Goal: Check status

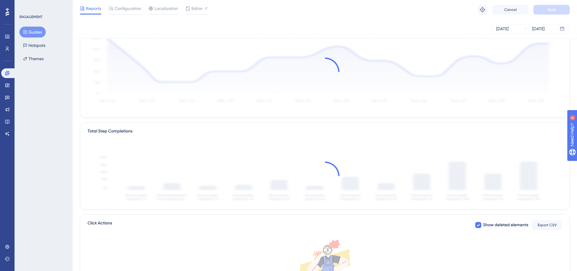
scroll to position [61, 0]
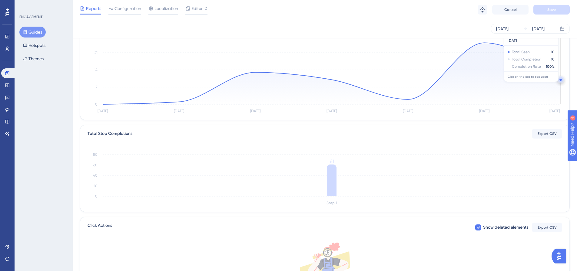
click at [560, 80] on circle at bounding box center [560, 80] width 2 height 2
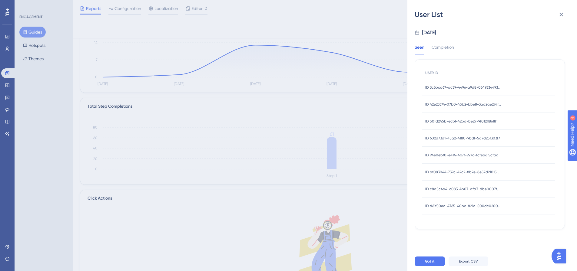
scroll to position [151, 0]
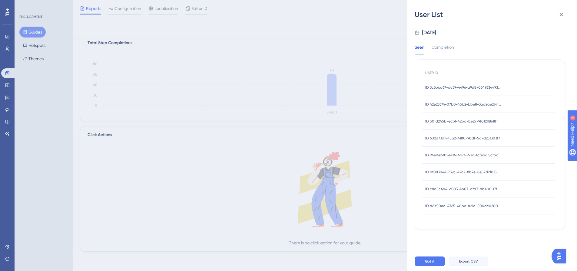
click at [474, 203] on div "ID d61f50ea-4765-40bc-821a-500dc0200740 ID d61f50ea-4765-40bc-821a-500dc0200740" at bounding box center [463, 206] width 76 height 17
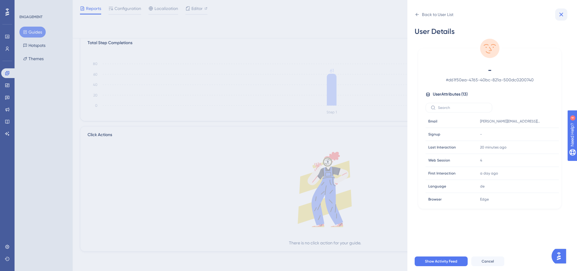
click at [560, 15] on icon at bounding box center [561, 15] width 4 height 4
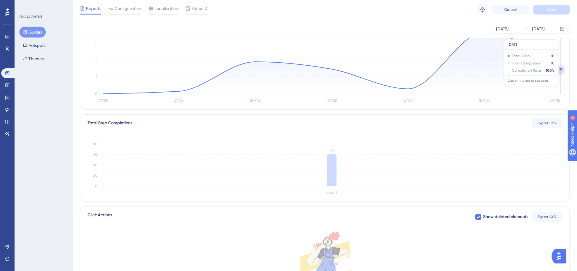
scroll to position [61, 0]
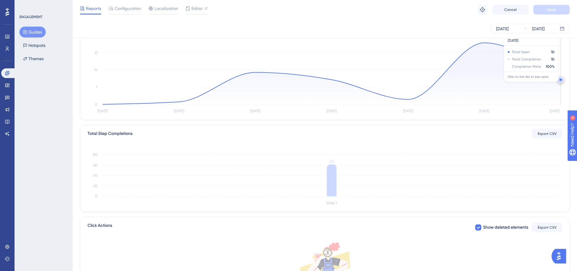
click at [560, 80] on circle at bounding box center [560, 80] width 2 height 2
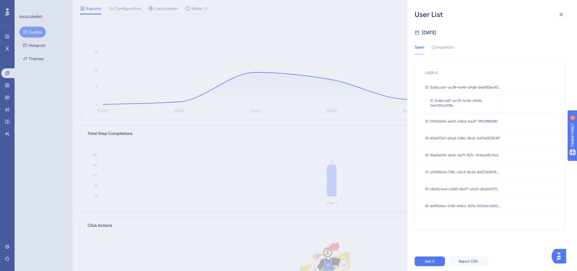
click at [463, 87] on span "ID 3c6bca67-ac39-4496-a9d8-0649334493fb" at bounding box center [463, 87] width 76 height 5
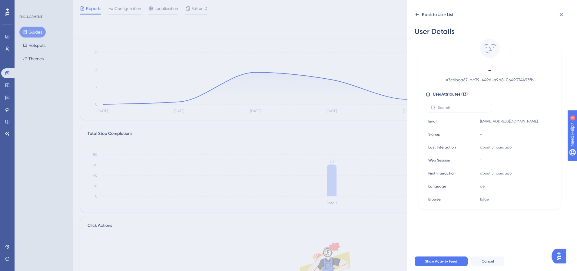
click at [436, 18] on div "Back to User List" at bounding box center [437, 14] width 31 height 7
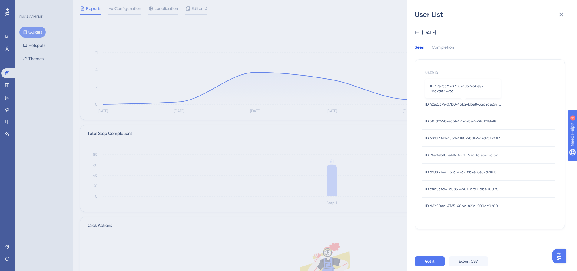
click at [462, 102] on span "ID 42e23374-07b0-45b2-bbe8-3ad2ae274f66" at bounding box center [463, 104] width 76 height 5
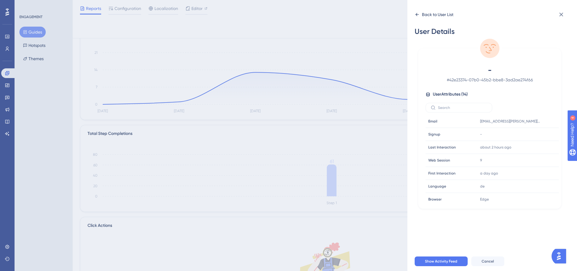
click at [427, 12] on div "Back to User List" at bounding box center [437, 14] width 31 height 7
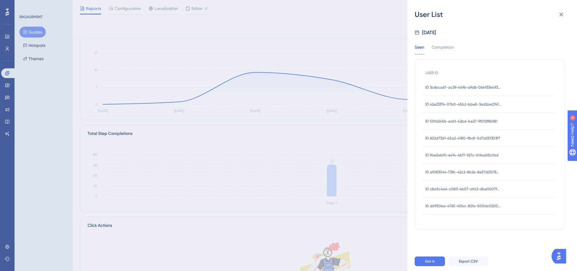
click at [449, 120] on span "ID 50fd245b-ecb1-42bd-be27-9f012ff86181" at bounding box center [461, 121] width 72 height 5
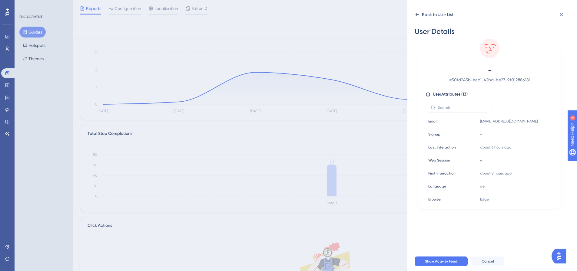
click at [418, 15] on icon at bounding box center [416, 14] width 5 height 5
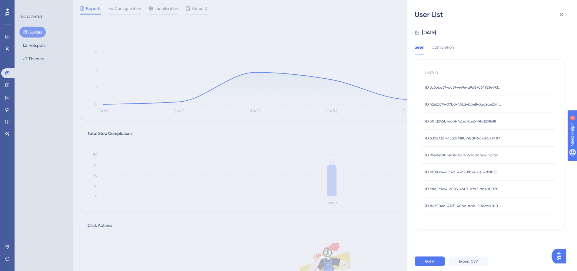
click at [452, 140] on span "ID 602d73d1-45a2-4180-9bdf-5d7d25f303f7" at bounding box center [462, 138] width 75 height 5
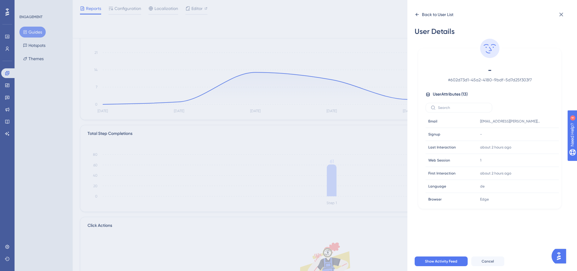
click at [422, 16] on div "Back to User List" at bounding box center [437, 14] width 31 height 7
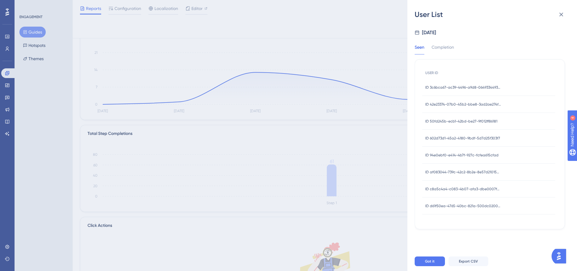
click at [460, 153] on span "ID 94e0ebf0-e414-4b7f-927c-fcfea615cfad" at bounding box center [461, 155] width 73 height 5
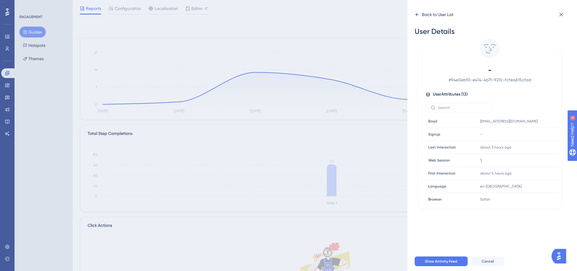
click at [424, 15] on div "Back to User List" at bounding box center [437, 14] width 31 height 7
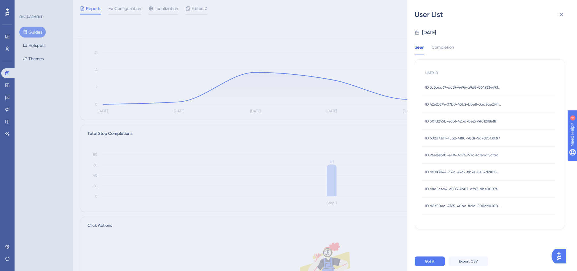
click at [459, 173] on span "ID af083044-739c-42c2-8b2e-8e57d21015ae" at bounding box center [463, 172] width 76 height 5
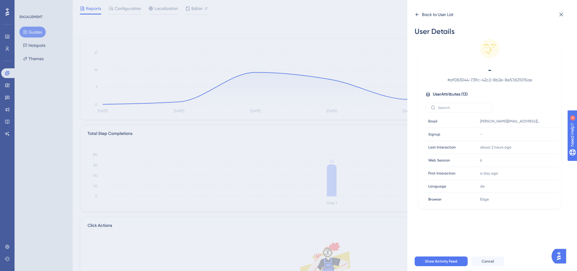
click at [427, 12] on div "Back to User List" at bounding box center [437, 14] width 31 height 7
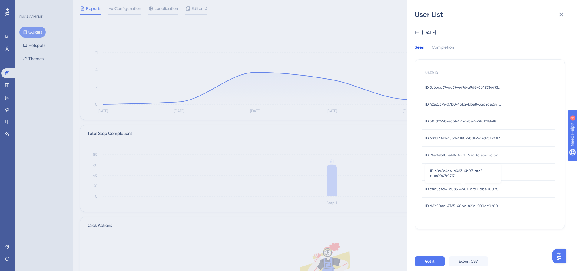
click at [459, 187] on span "ID c8a5c4a4-c083-4b07-afa3-dbe0007f07f7" at bounding box center [463, 189] width 76 height 5
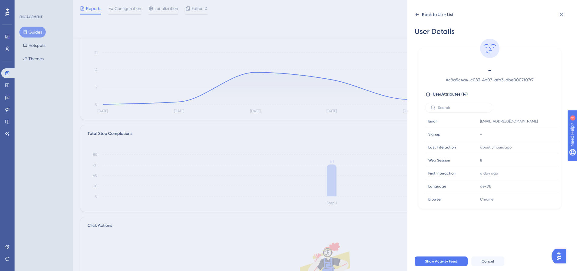
click at [422, 15] on div "Back to User List" at bounding box center [437, 14] width 31 height 7
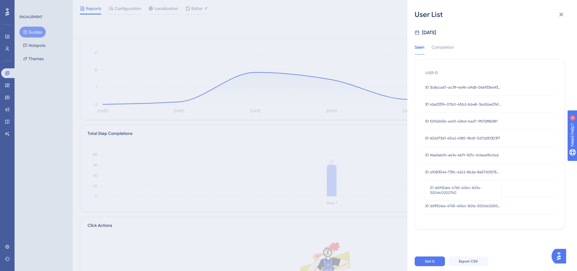
click at [460, 206] on span "ID d61f50ea-4765-40bc-821a-500dc0200740" at bounding box center [463, 206] width 76 height 5
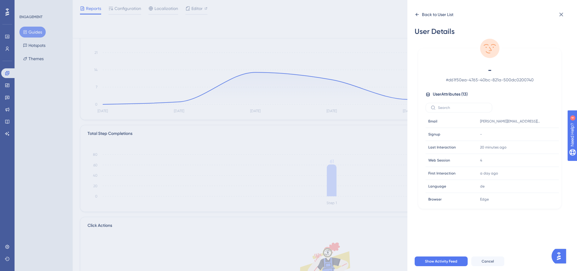
click at [431, 17] on div "Back to User List" at bounding box center [437, 14] width 31 height 7
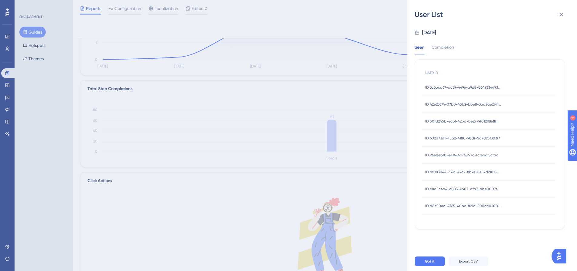
scroll to position [30, 0]
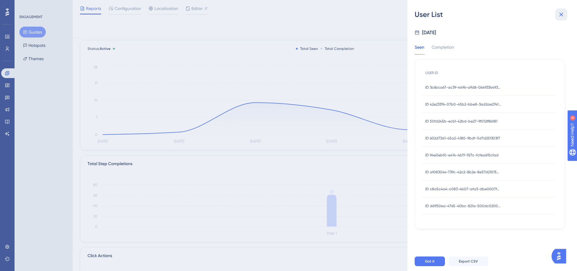
click at [560, 15] on icon at bounding box center [561, 15] width 4 height 4
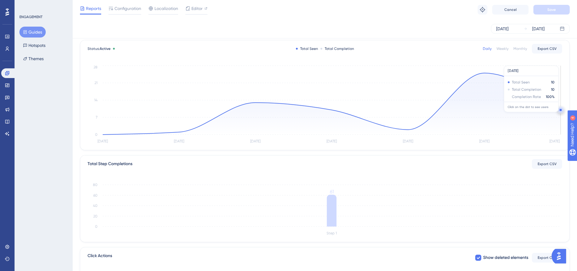
click at [559, 111] on circle at bounding box center [560, 110] width 5 height 5
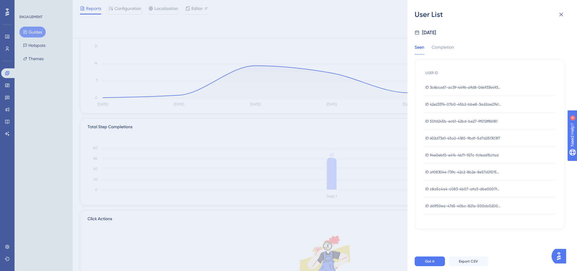
scroll to position [91, 0]
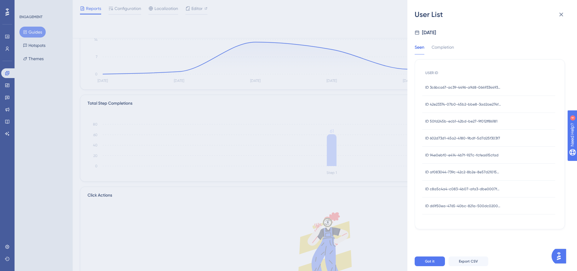
click at [40, 45] on div "User List Sep 26, 2025 Seen Completion USER ID ID 3c6bca67-ac39-4496-a9d8-06493…" at bounding box center [288, 135] width 577 height 271
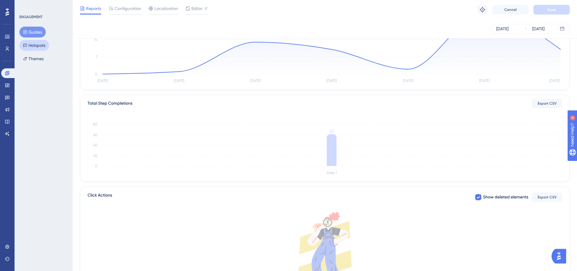
click at [40, 45] on button "Hotspots" at bounding box center [34, 45] width 30 height 11
